Goal: Task Accomplishment & Management: Manage account settings

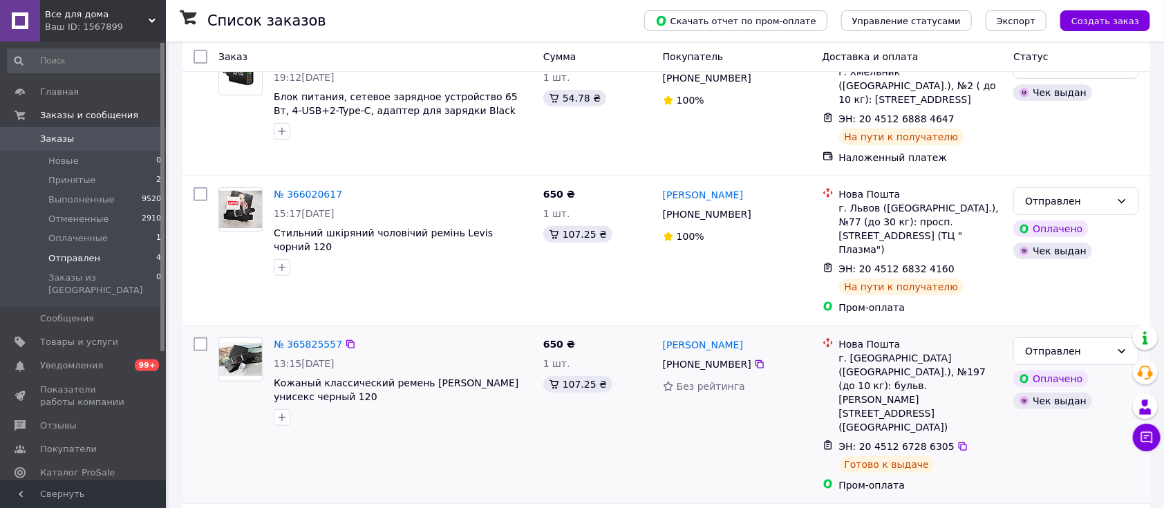
scroll to position [260, 0]
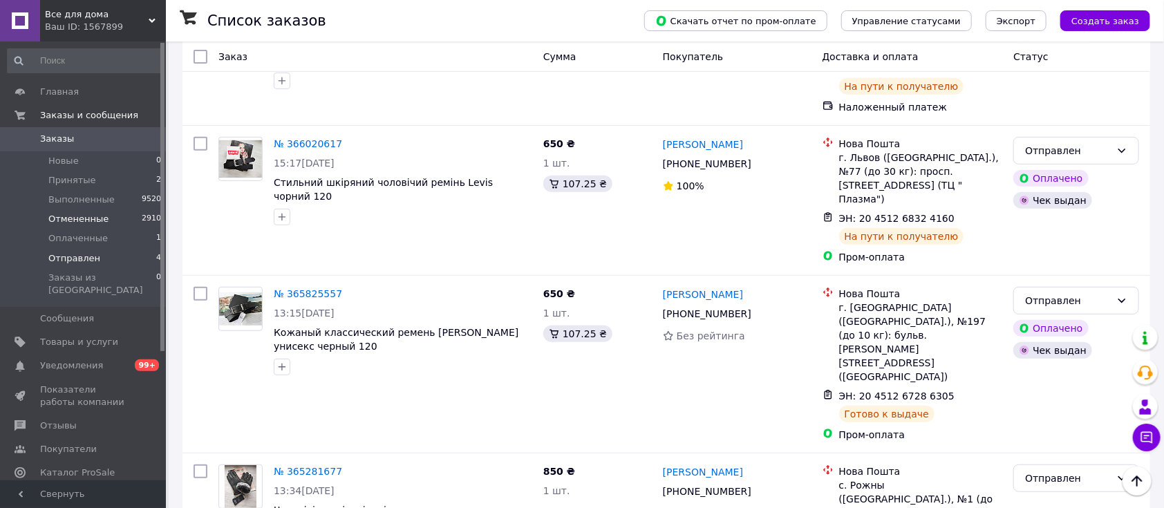
click at [77, 234] on span "Оплаченные" at bounding box center [77, 238] width 59 height 12
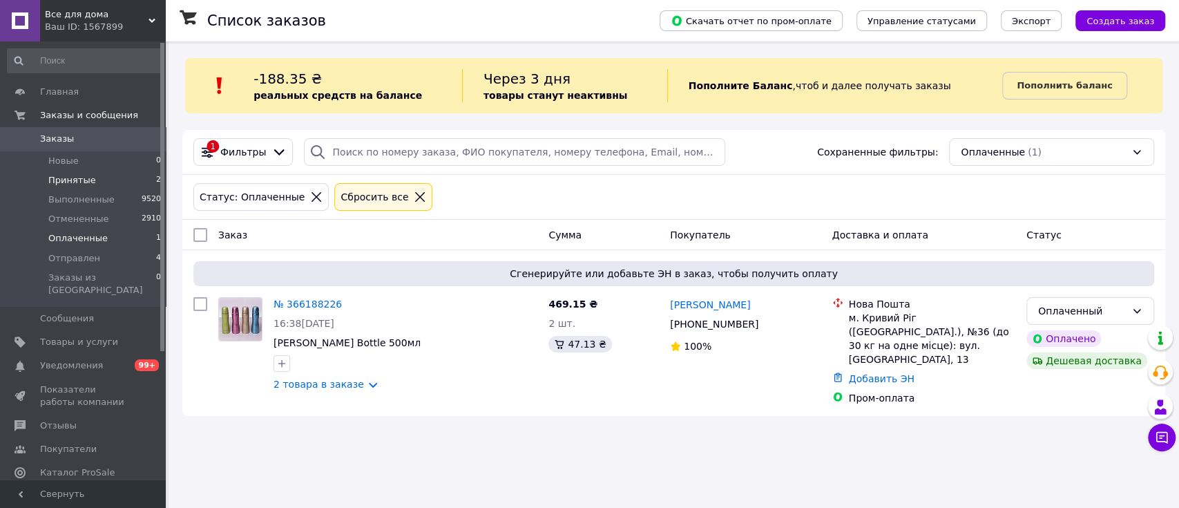
click at [64, 180] on span "Принятые" at bounding box center [72, 180] width 48 height 12
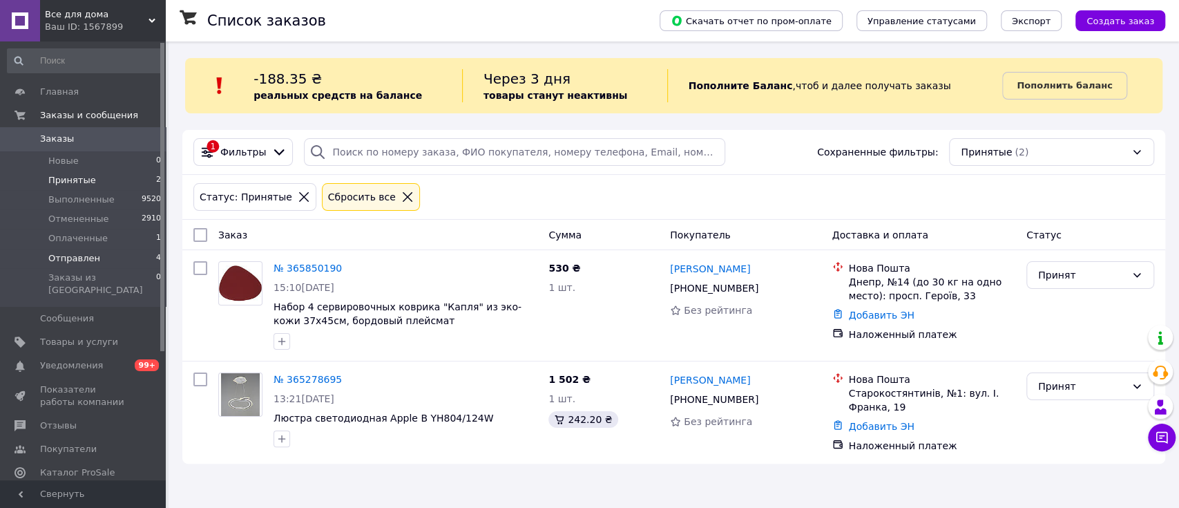
click at [58, 257] on span "Отправлен" at bounding box center [74, 258] width 52 height 12
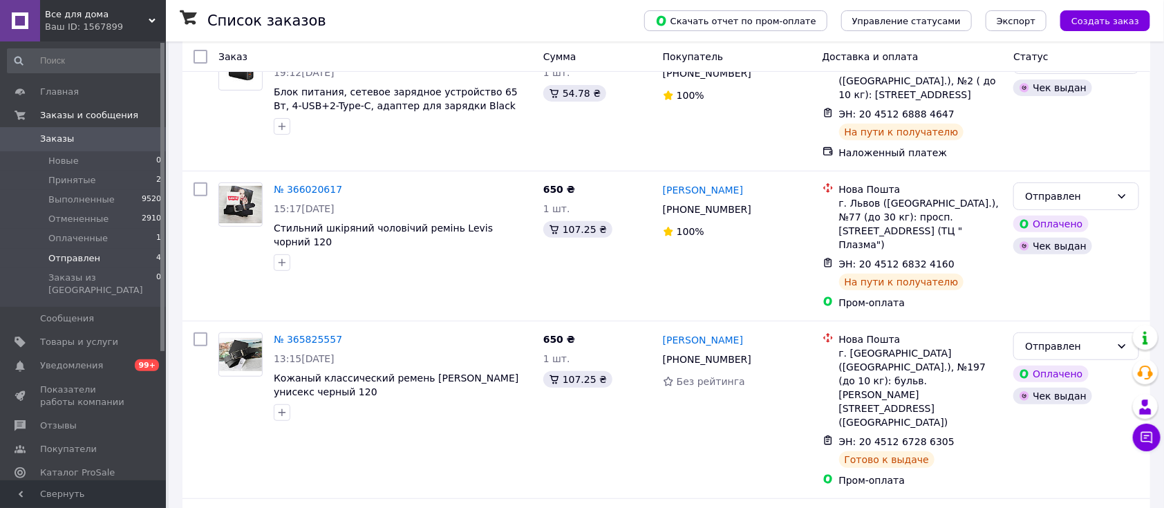
scroll to position [260, 0]
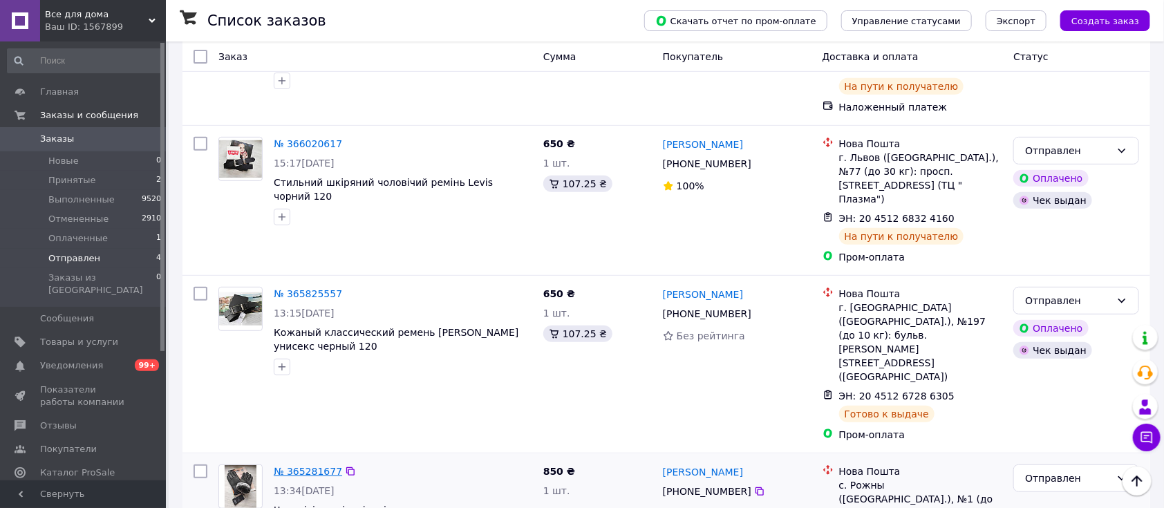
click at [325, 466] on link "№ 365281677" at bounding box center [308, 471] width 68 height 11
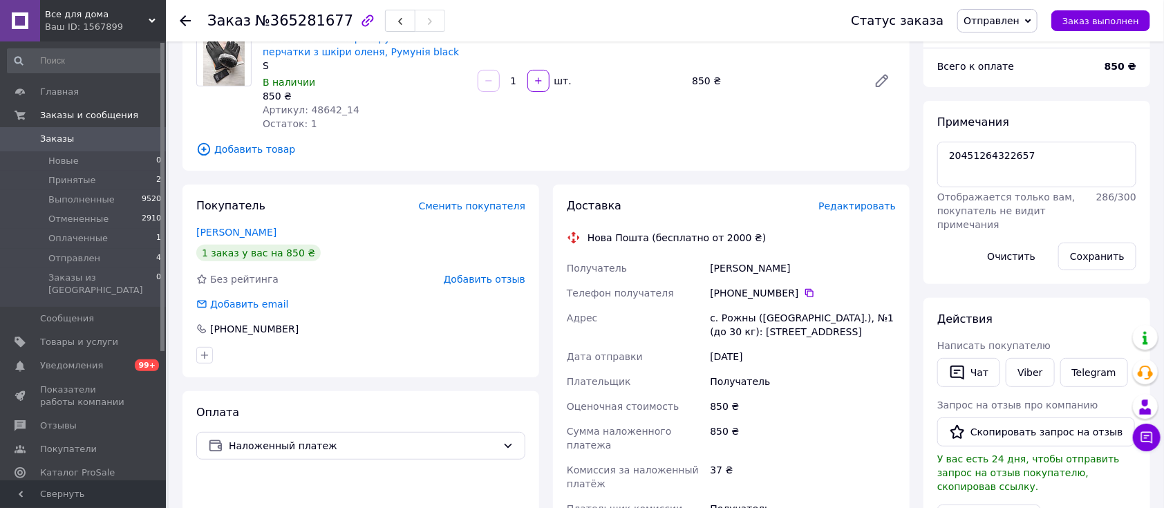
scroll to position [276, 0]
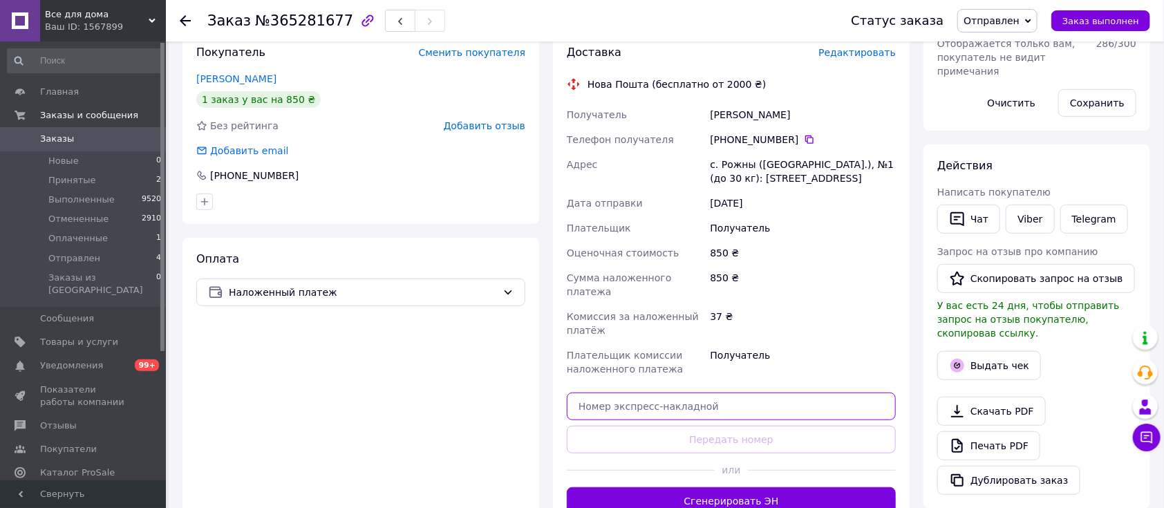
click at [683, 392] on input "text" at bounding box center [731, 406] width 329 height 28
paste input "20451264322657"
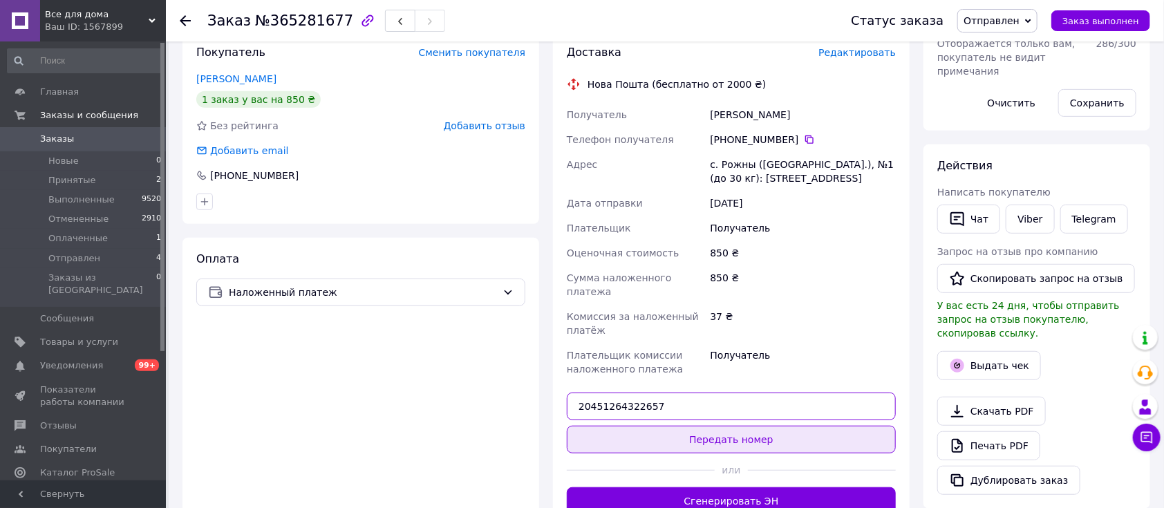
type input "20451264322657"
click at [735, 429] on button "Передать номер" at bounding box center [731, 440] width 329 height 28
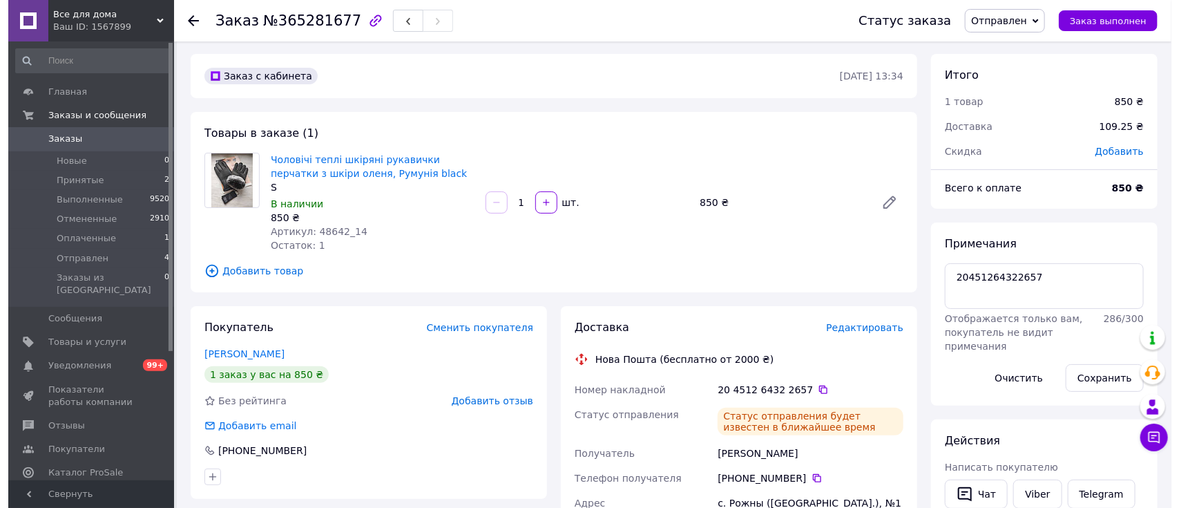
scroll to position [0, 0]
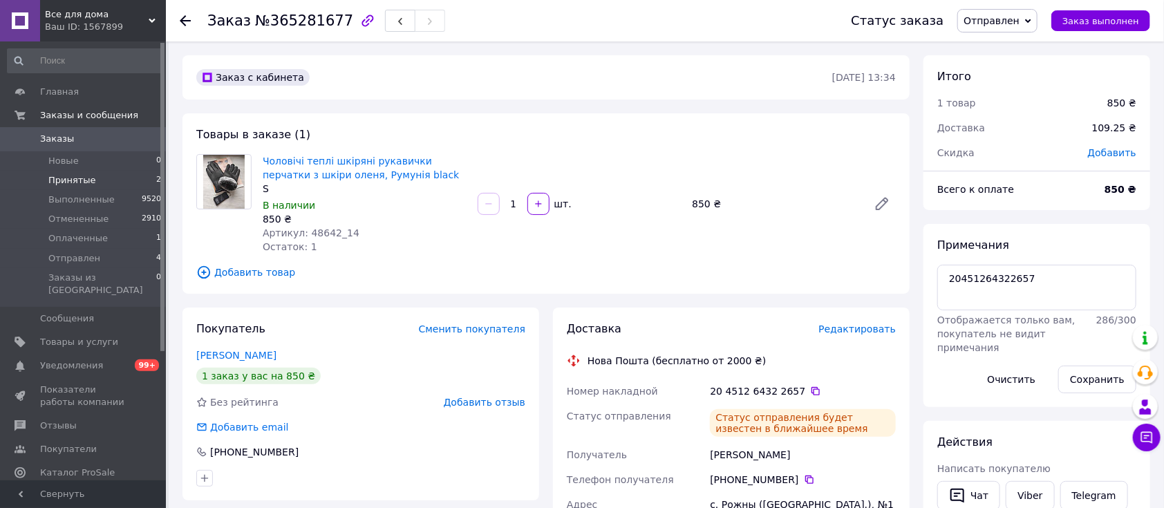
click at [57, 185] on span "Принятые" at bounding box center [72, 180] width 48 height 12
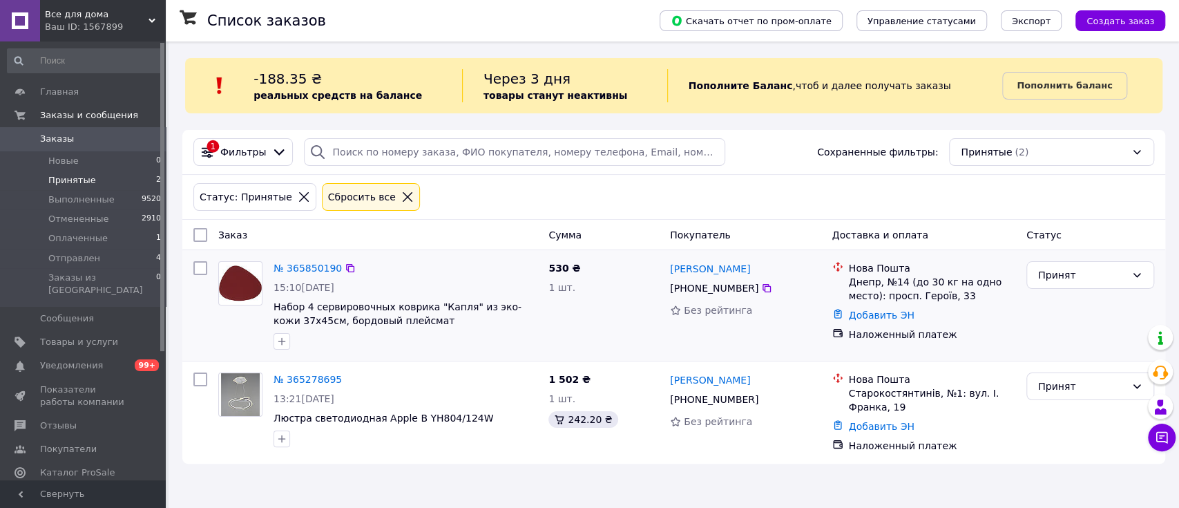
click at [581, 341] on div "530 ₴ 1 шт." at bounding box center [604, 305] width 122 height 99
